Goal: Register for event/course

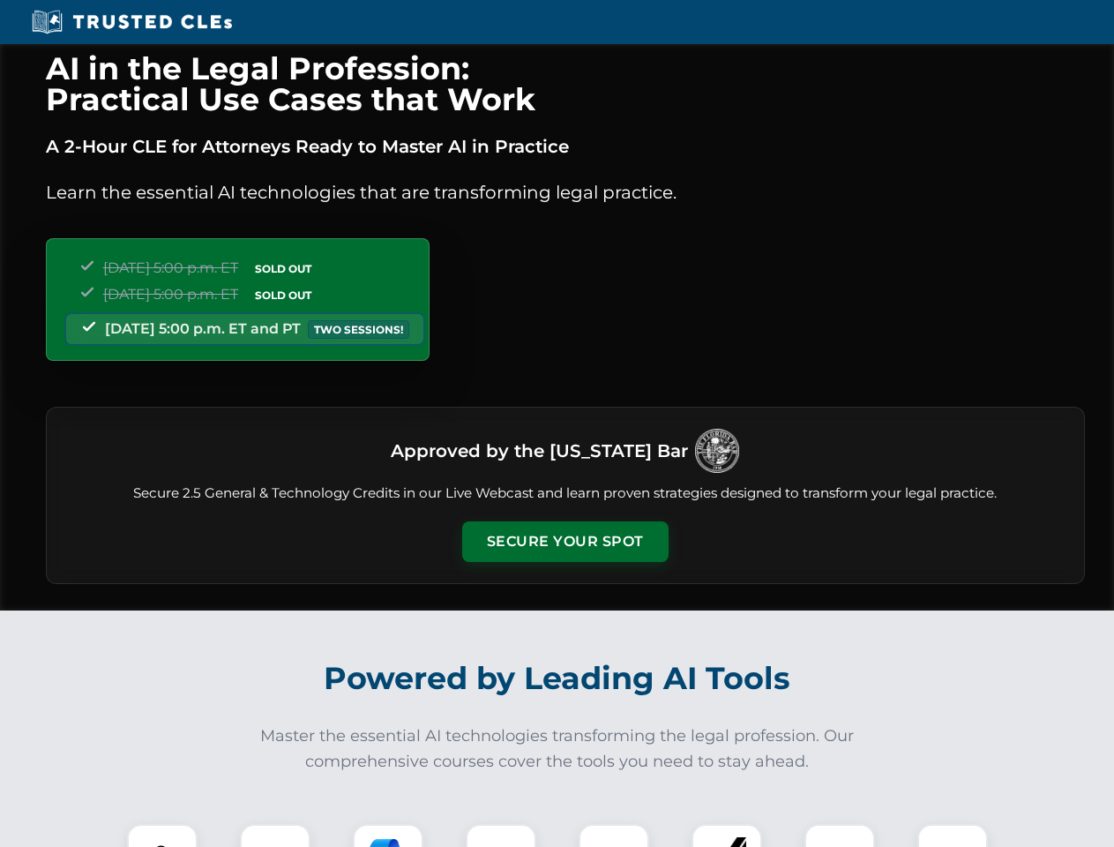
click at [564, 541] on button "Secure Your Spot" at bounding box center [565, 541] width 206 height 41
click at [162, 835] on img at bounding box center [162, 858] width 51 height 51
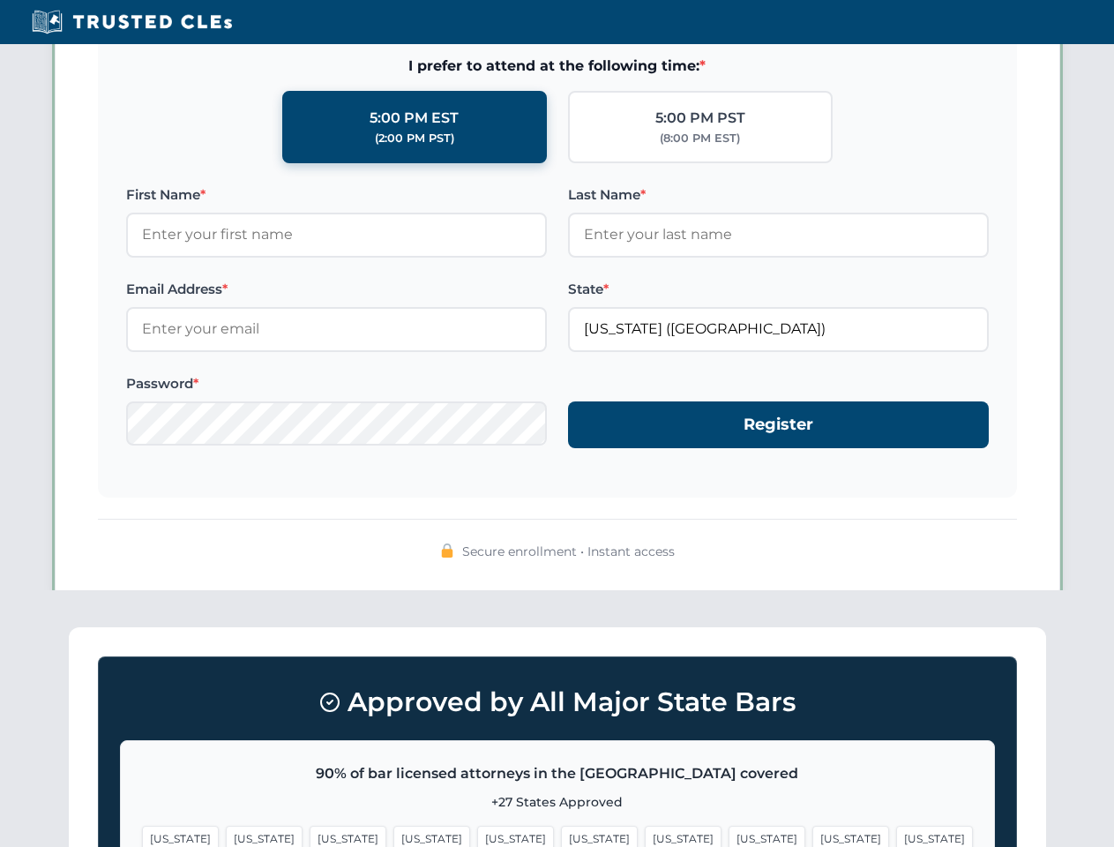
click at [645, 835] on span "[US_STATE]" at bounding box center [683, 838] width 77 height 26
click at [812, 835] on span "[US_STATE]" at bounding box center [850, 838] width 77 height 26
